Goal: Information Seeking & Learning: Check status

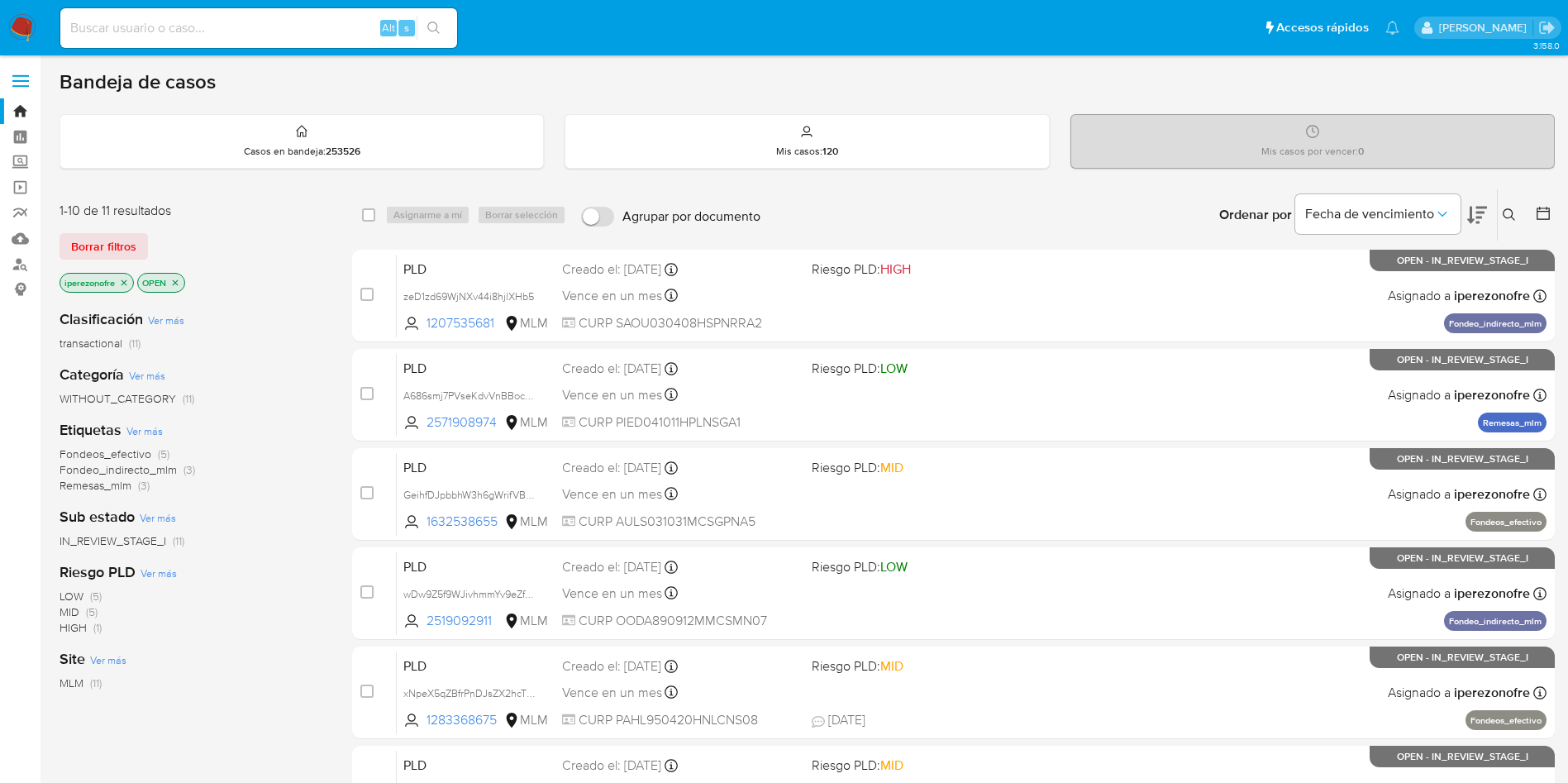
click at [205, 23] on input at bounding box center [259, 28] width 397 height 21
paste input "2437441752"
type input "2437441752"
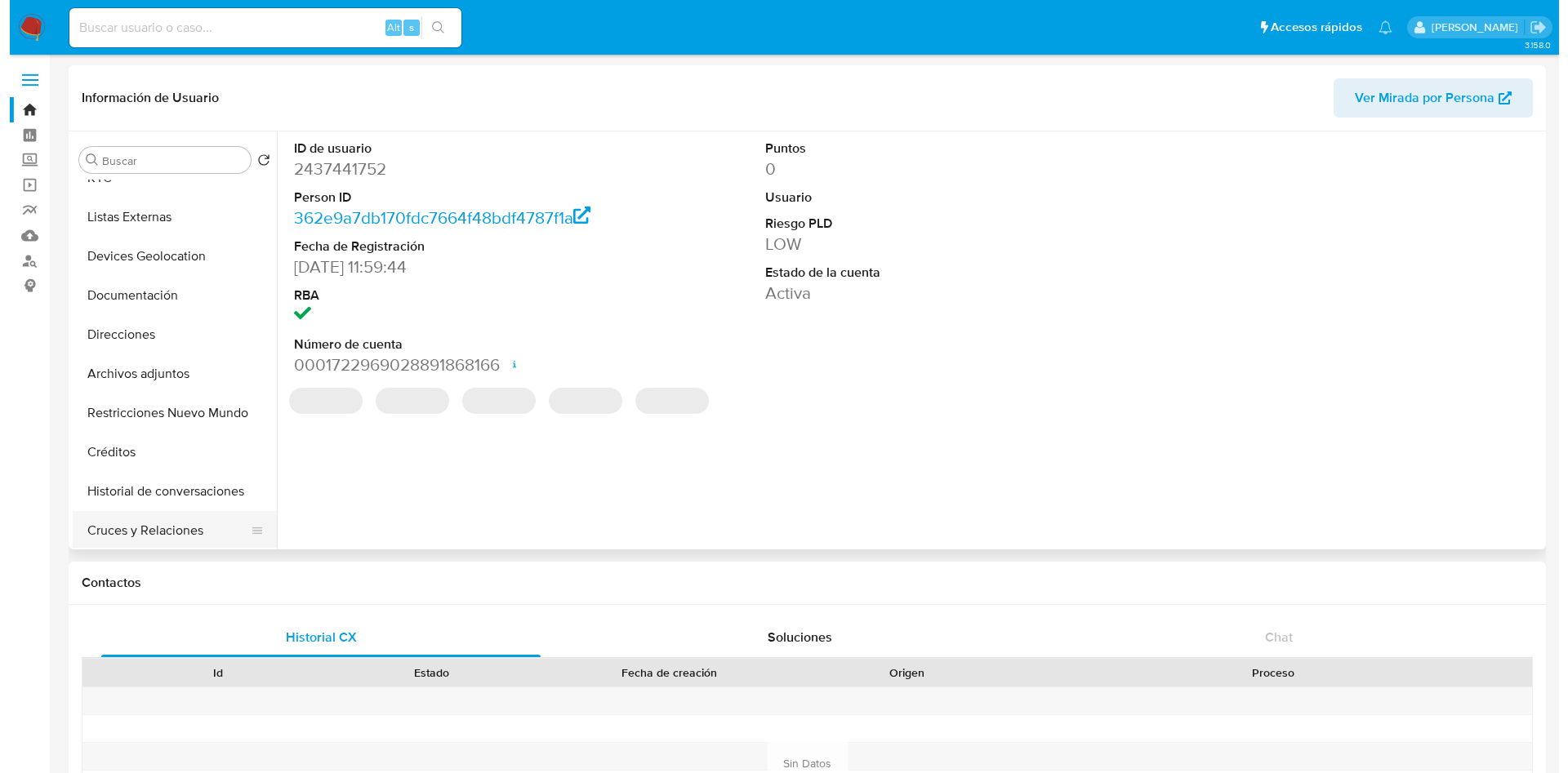
scroll to position [123, 0]
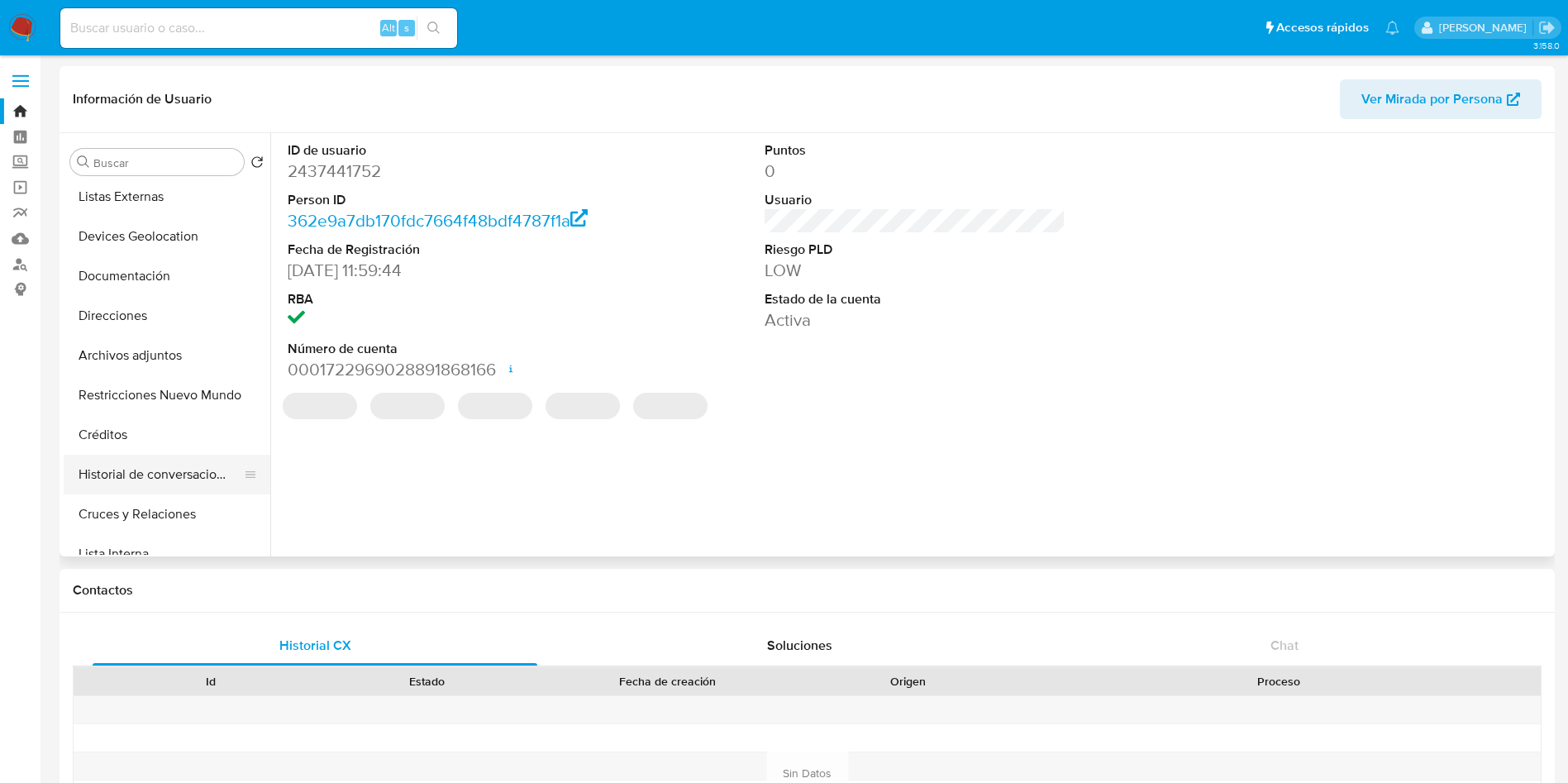
click at [170, 463] on button "Historial de conversaciones" at bounding box center [161, 474] width 193 height 40
select select "10"
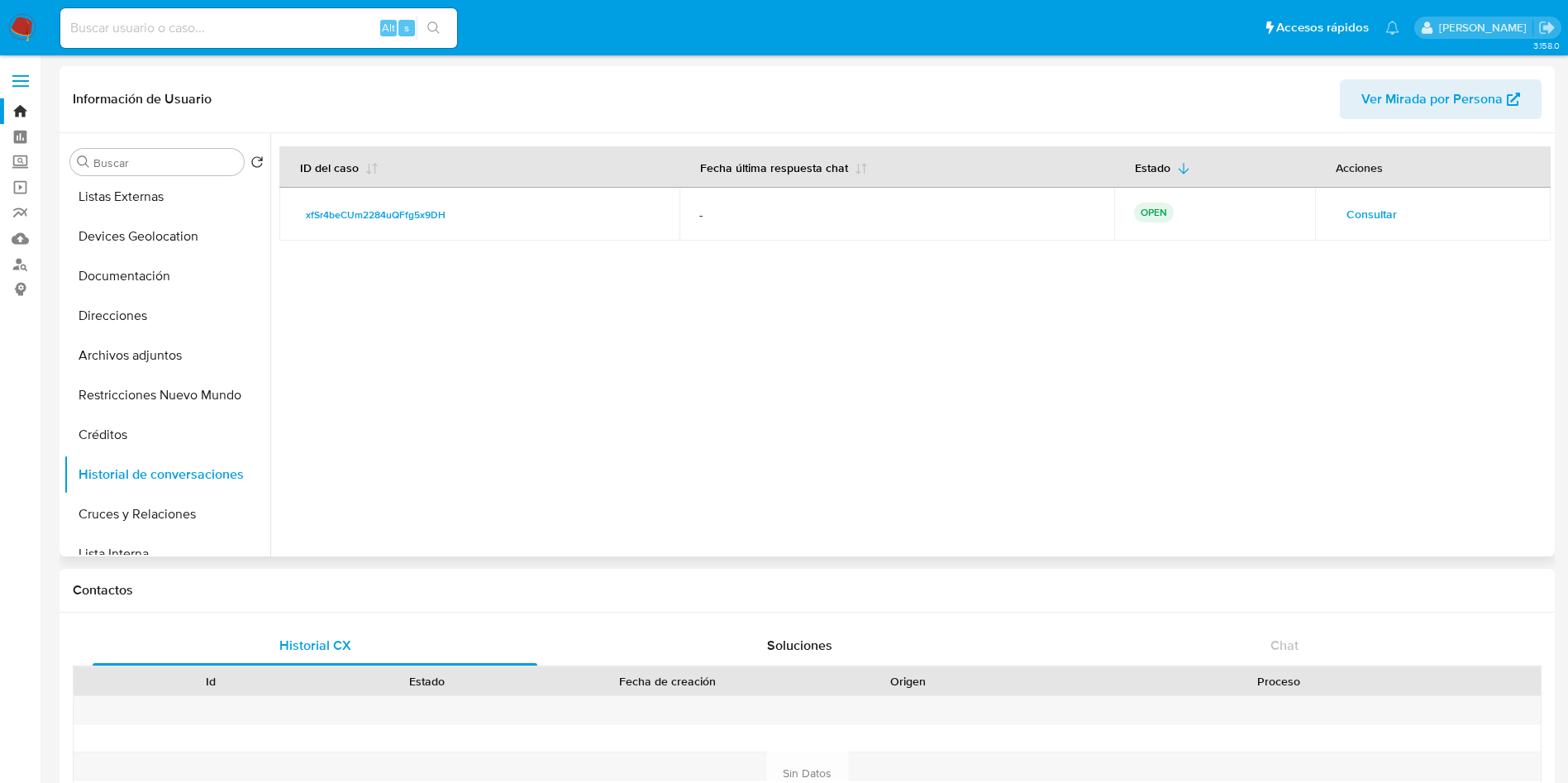
click at [1377, 204] on span "Consultar" at bounding box center [1371, 213] width 50 height 23
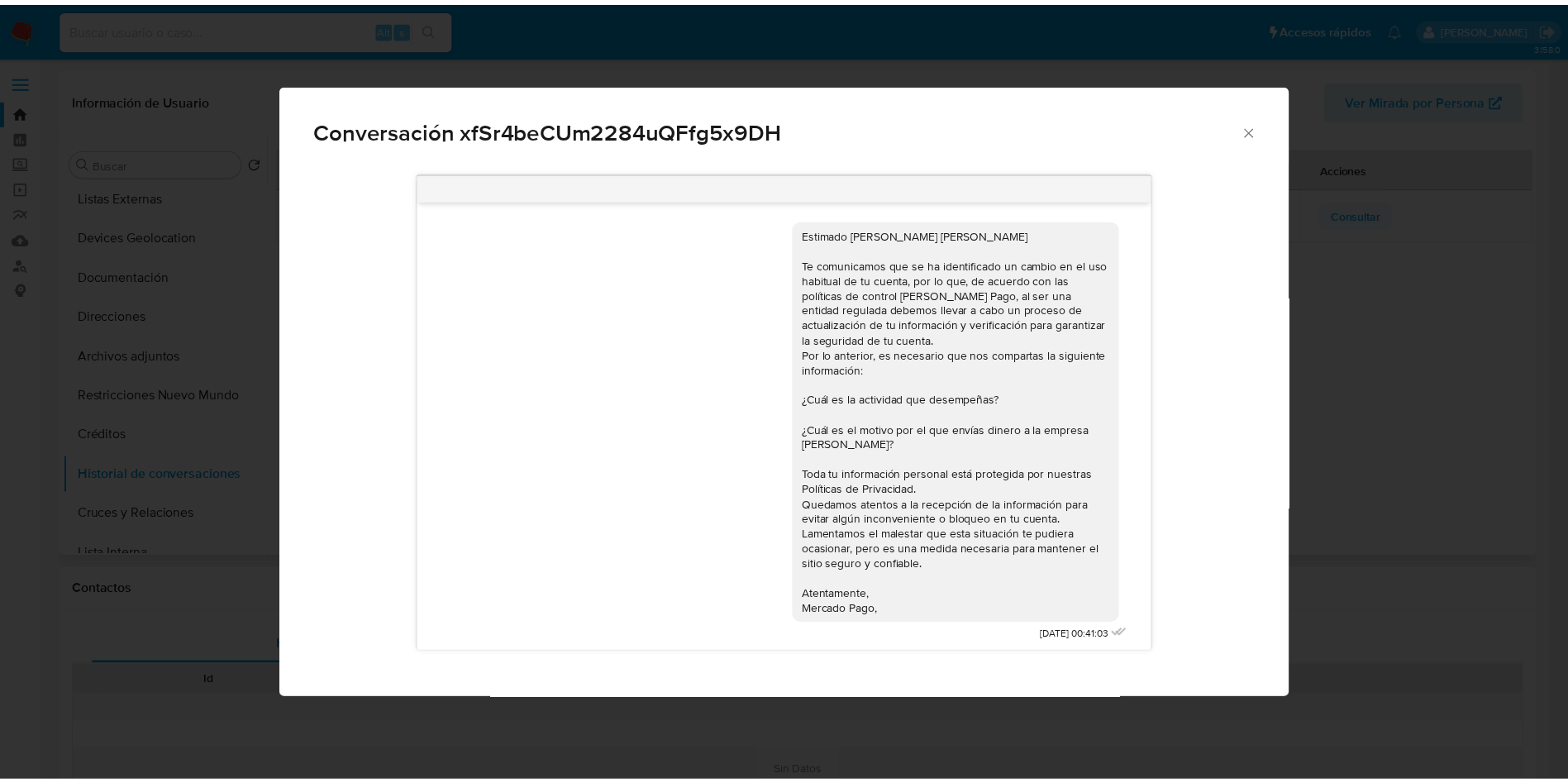
scroll to position [4, 0]
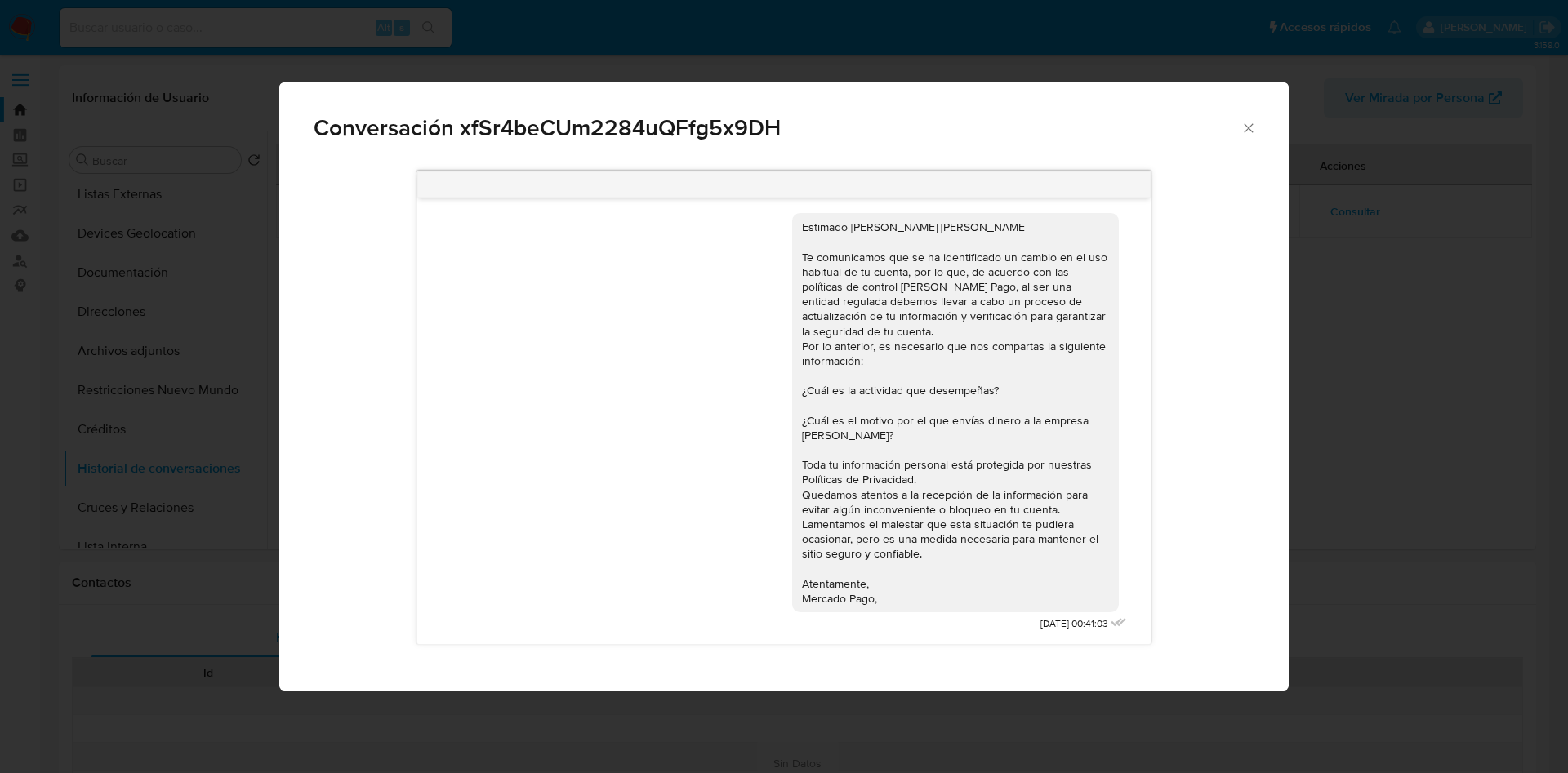
click at [1251, 129] on icon "Cerrar" at bounding box center [1248, 128] width 16 height 16
